Goal: Information Seeking & Learning: Learn about a topic

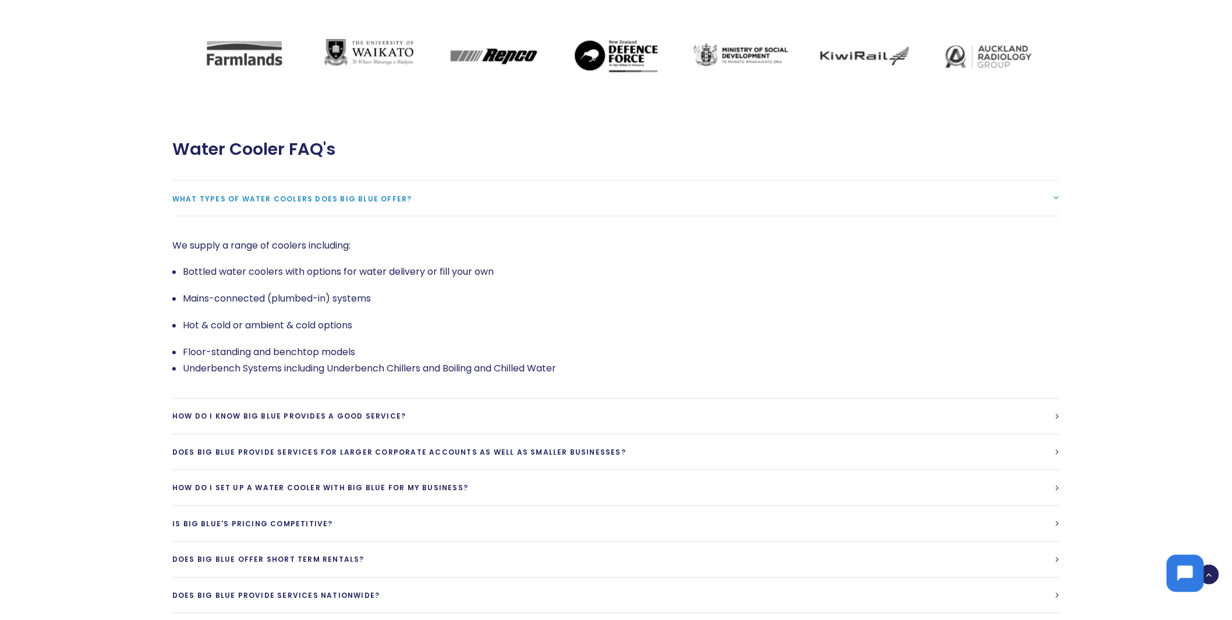
click at [293, 194] on span "What types of water coolers does Big Blue offer?" at bounding box center [292, 199] width 240 height 10
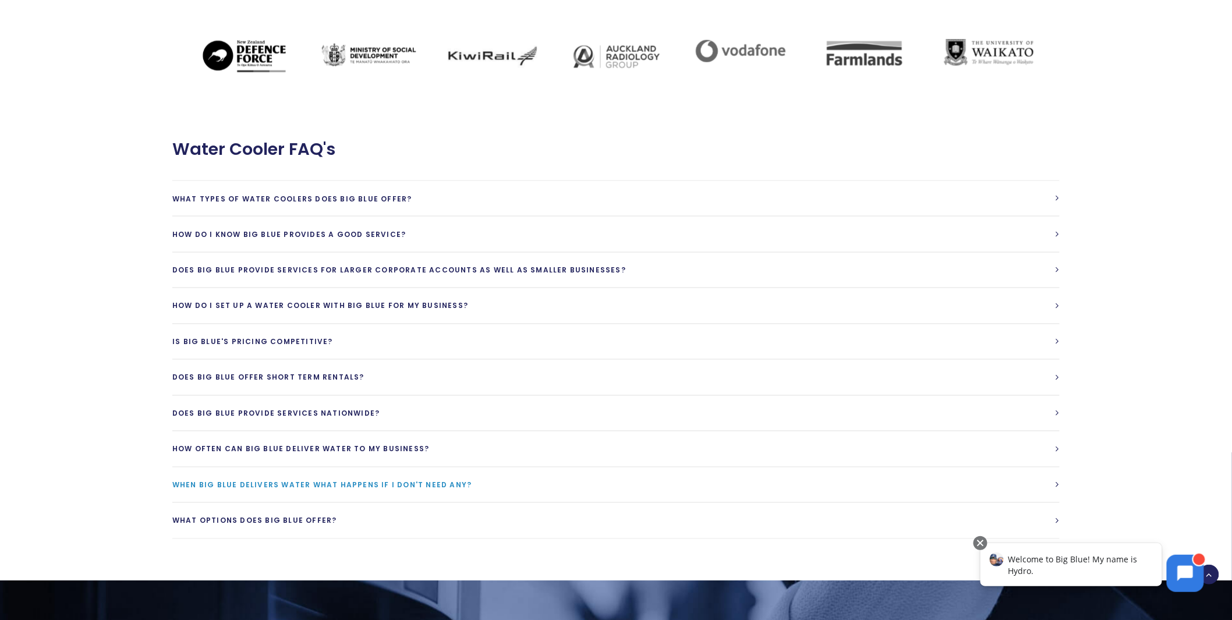
click at [376, 480] on span "When Big Blue delivers water what happens if I don't need any?" at bounding box center [321, 485] width 299 height 10
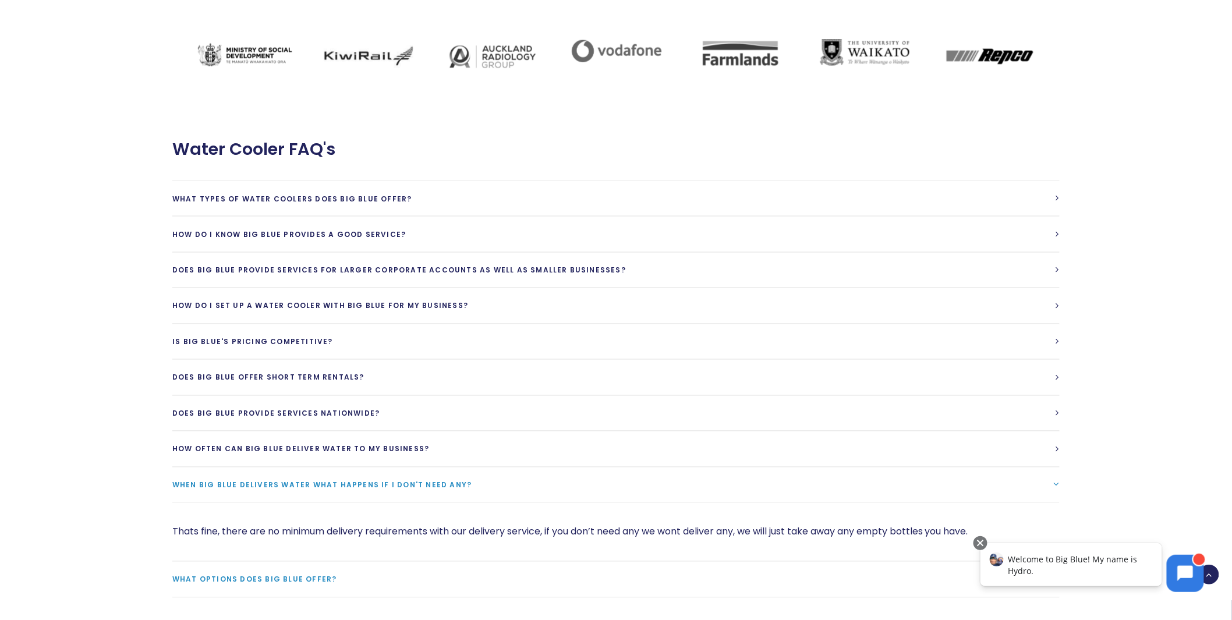
click at [298, 562] on link "What options does Big Blue Offer?" at bounding box center [615, 580] width 887 height 36
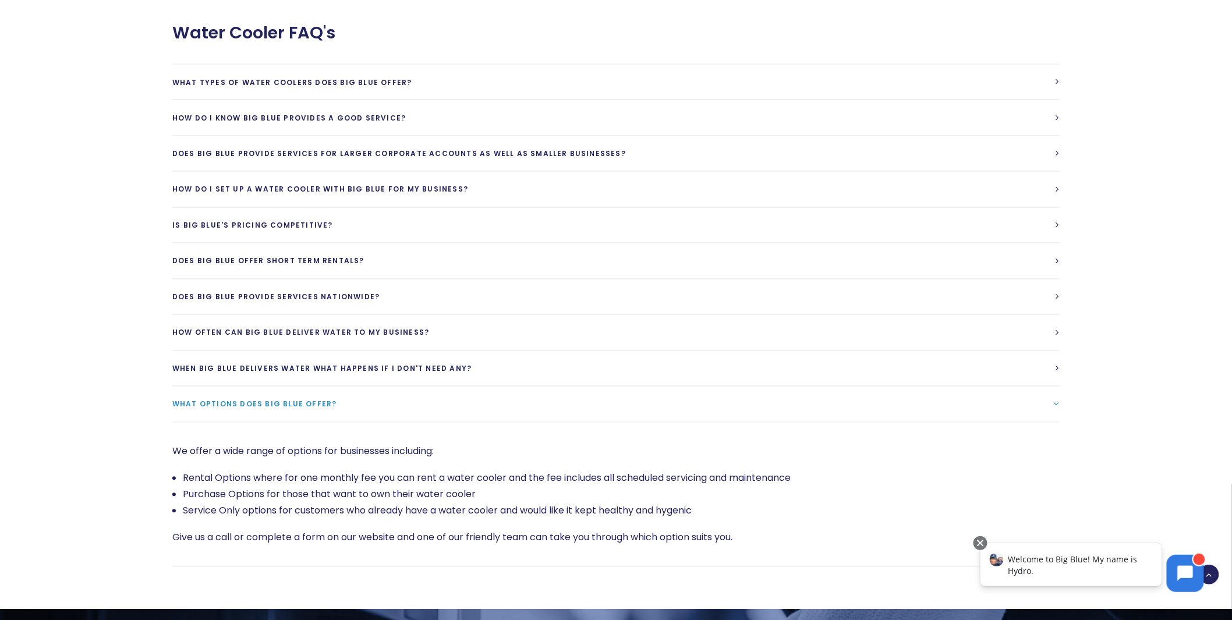
scroll to position [2636, 0]
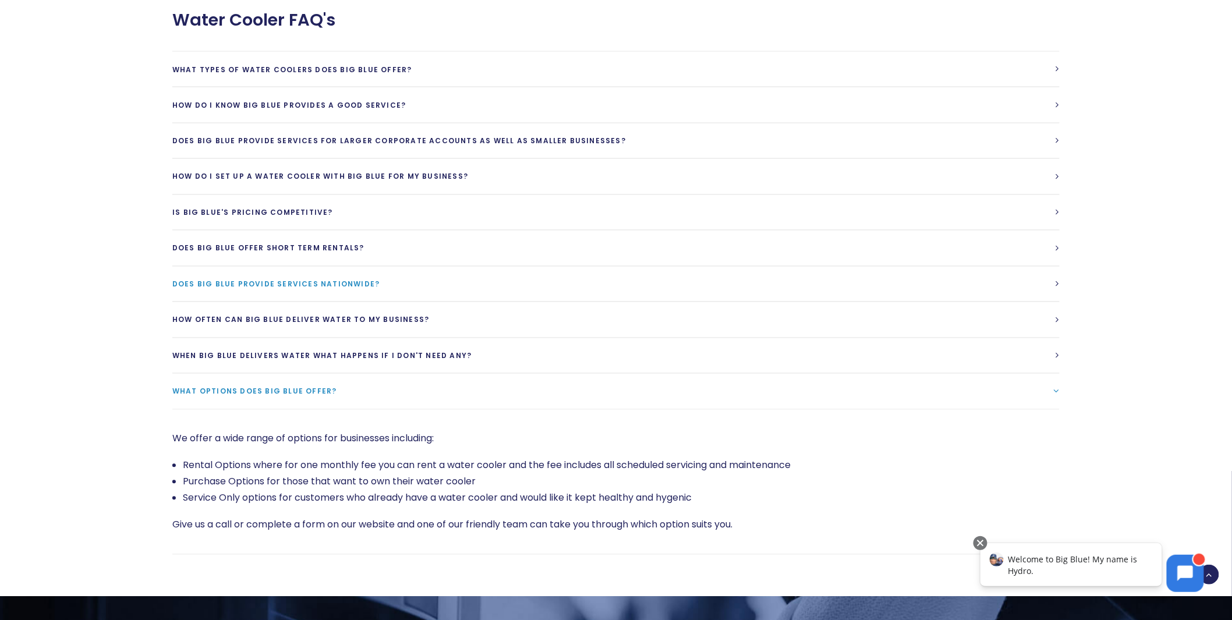
click at [249, 267] on link "Does Big Blue provide services Nationwide?" at bounding box center [615, 285] width 887 height 36
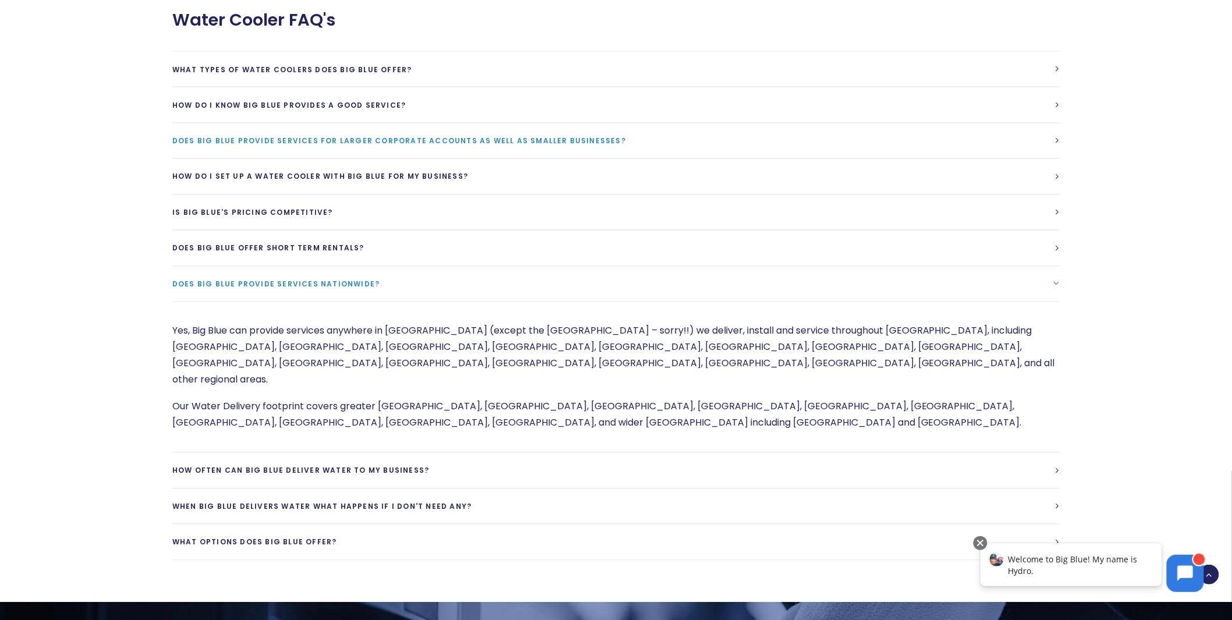
click at [333, 136] on span "Does Big Blue provide services for larger corporate accounts as well as smaller…" at bounding box center [399, 141] width 454 height 10
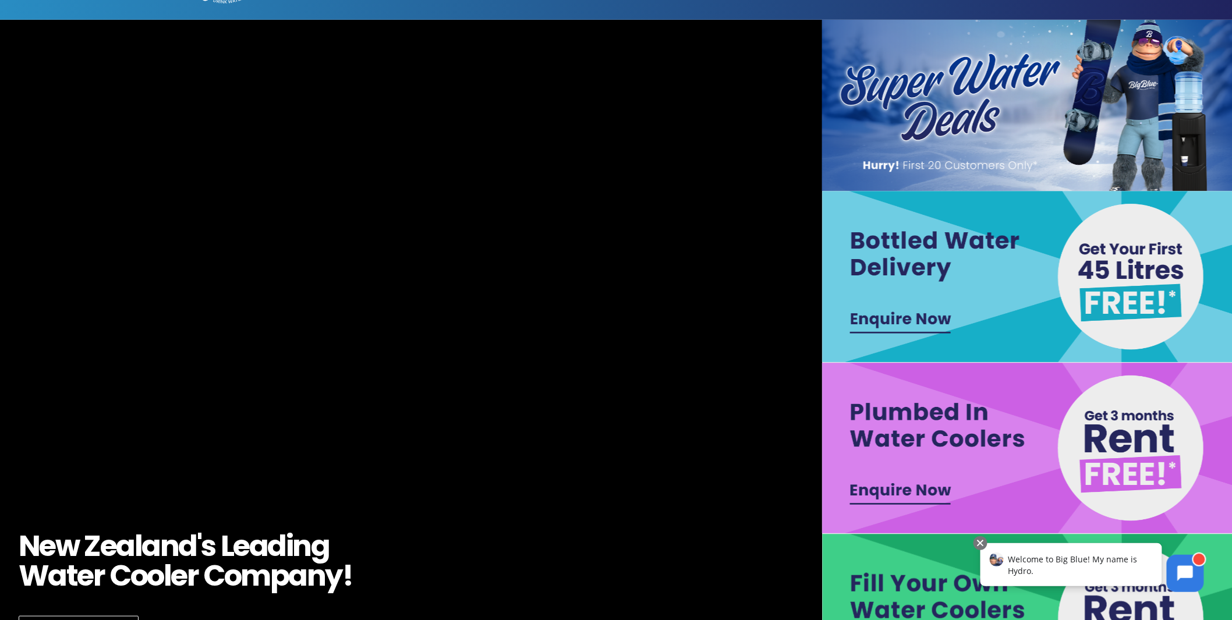
scroll to position [0, 0]
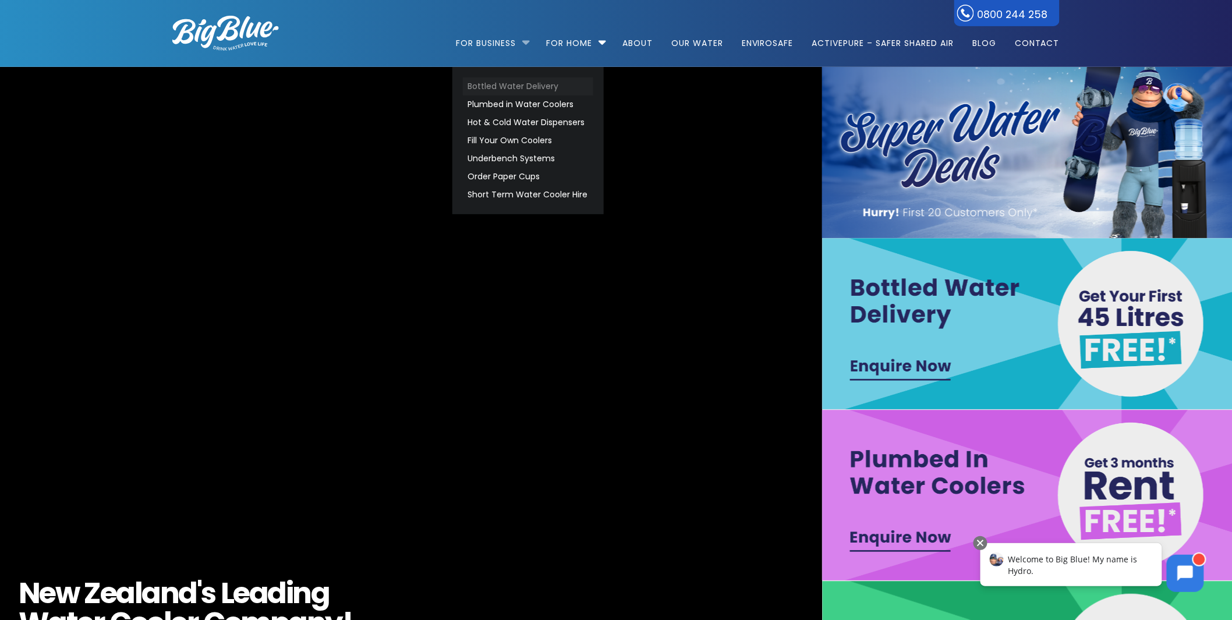
click at [501, 80] on link "Bottled Water Delivery" at bounding box center [528, 86] width 130 height 18
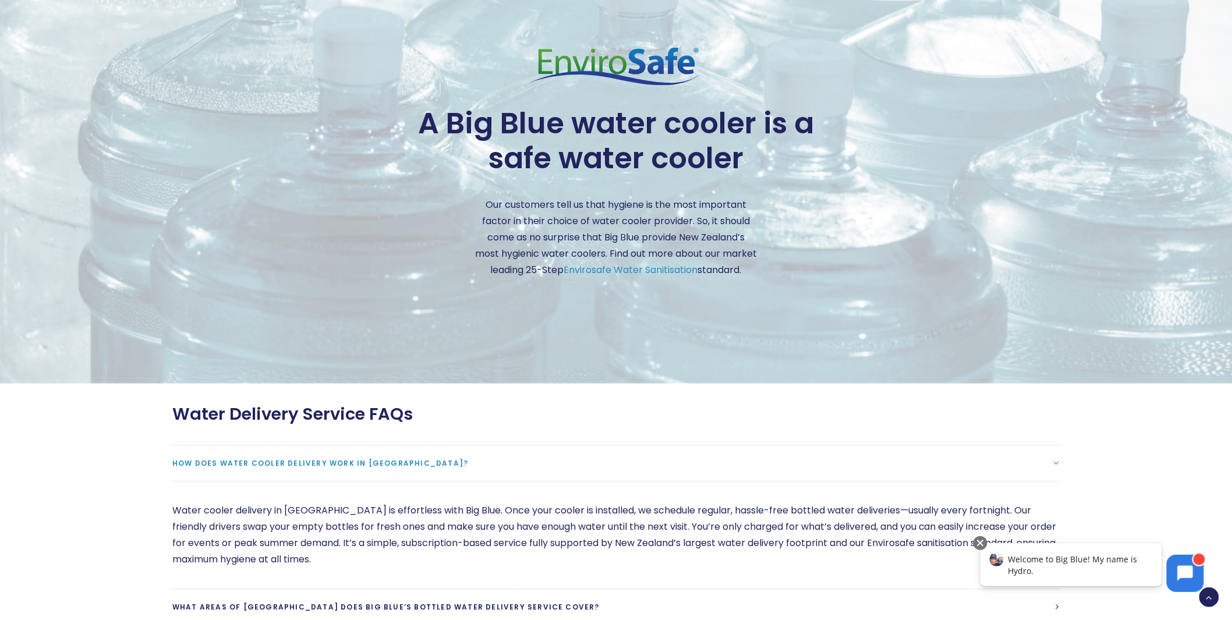
scroll to position [3041, 0]
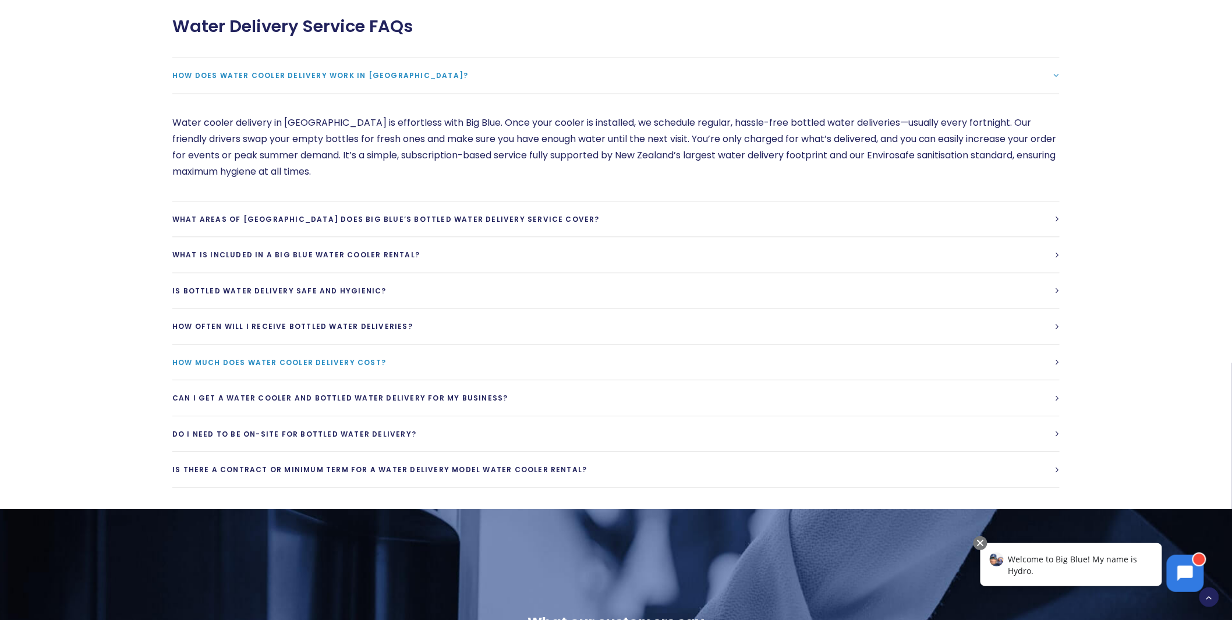
click at [301, 367] on span "How much does water cooler delivery cost?" at bounding box center [279, 363] width 214 height 10
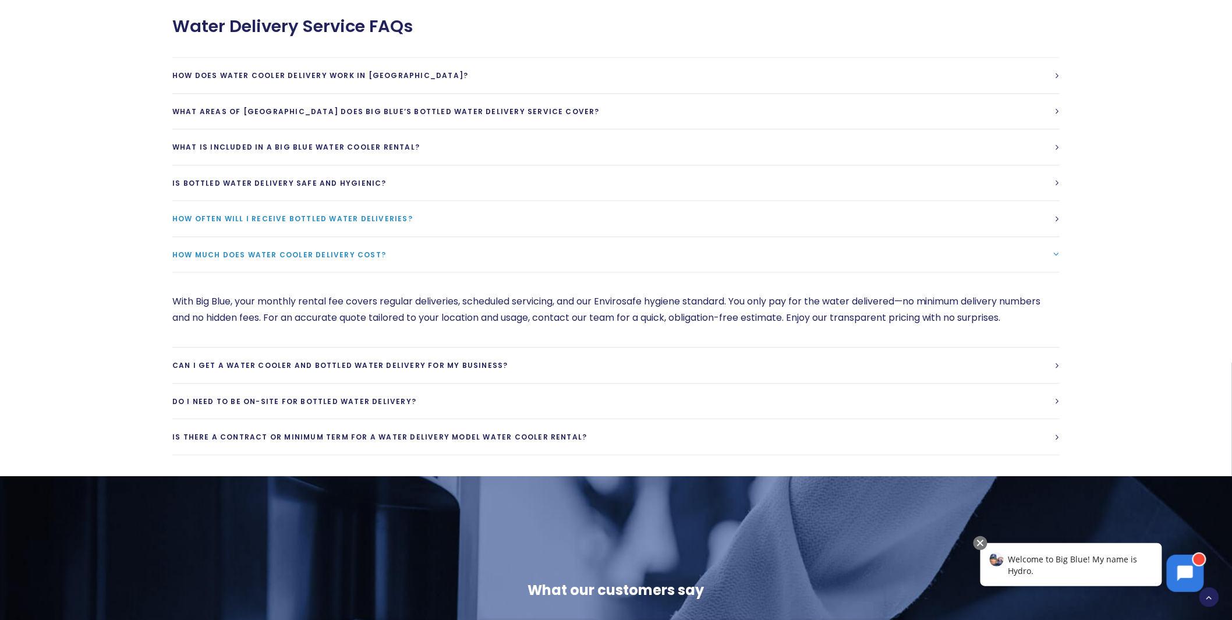
click at [321, 224] on span "How often will I receive bottled water deliveries?" at bounding box center [292, 219] width 240 height 10
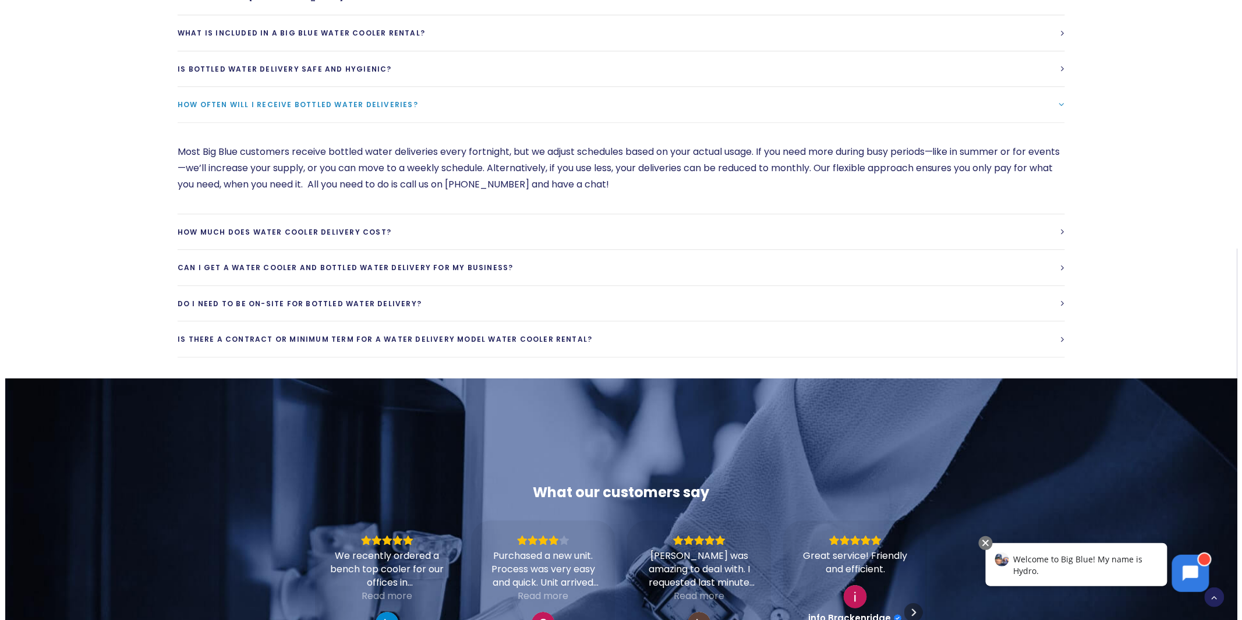
scroll to position [3154, 0]
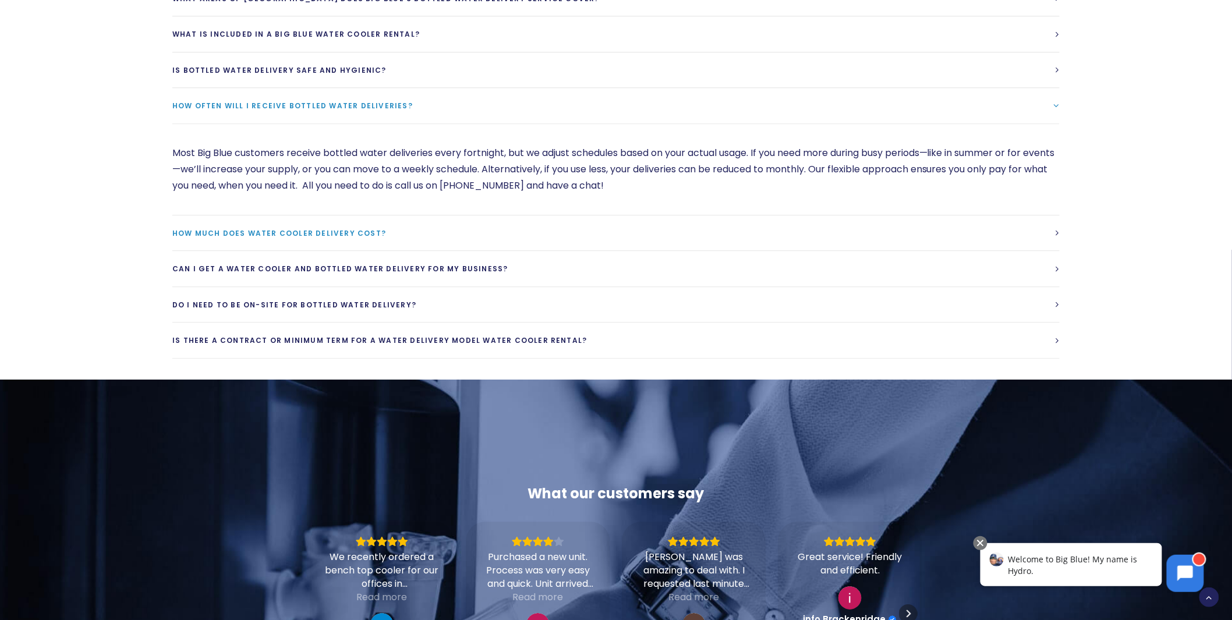
click at [301, 238] on span "How much does water cooler delivery cost?" at bounding box center [279, 233] width 214 height 10
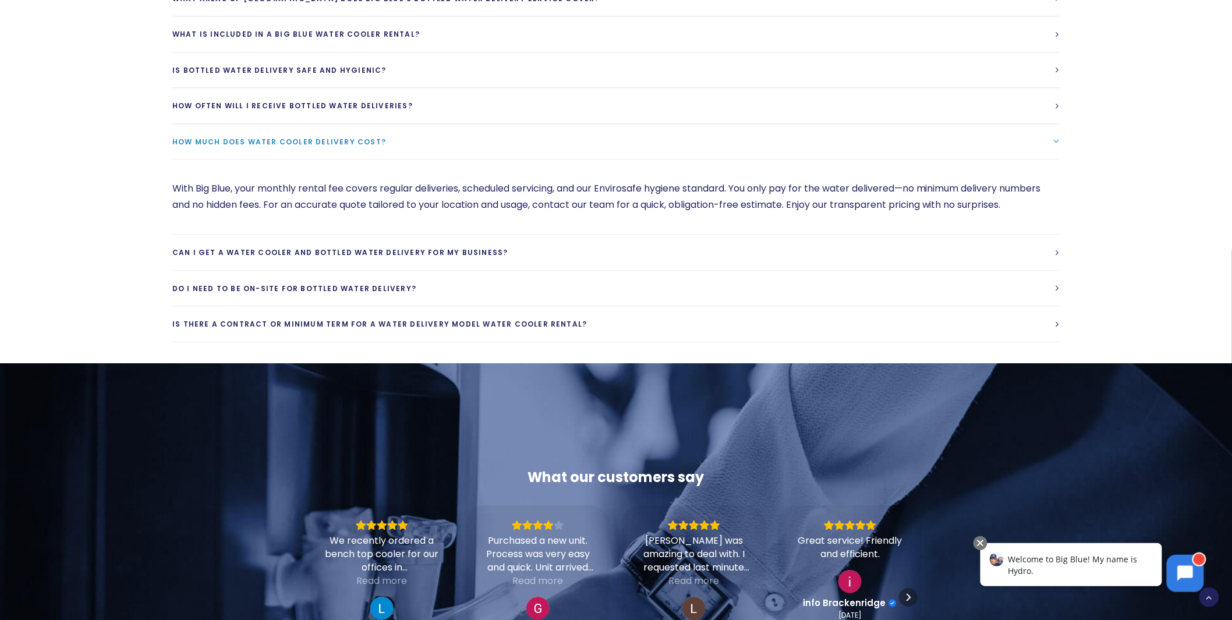
click at [268, 147] on span "How much does water cooler delivery cost?" at bounding box center [279, 142] width 214 height 10
